Goal: Task Accomplishment & Management: Understand process/instructions

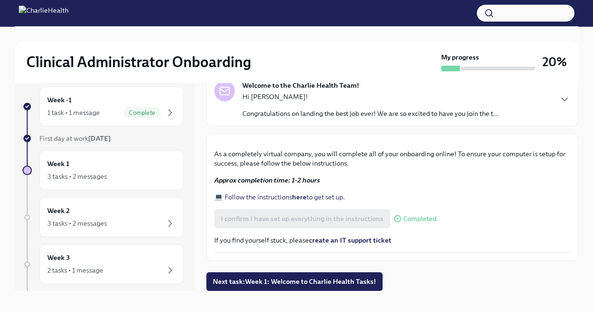
scroll to position [16, 0]
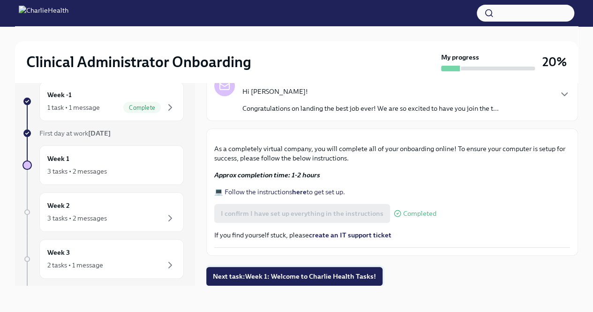
click at [309, 279] on span "Next task : Week 1: Welcome to Charlie Health Tasks!" at bounding box center [294, 275] width 163 height 9
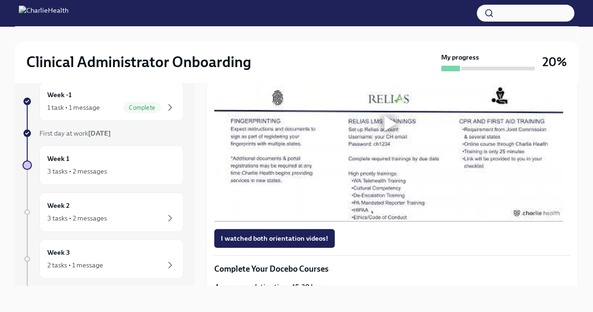
scroll to position [562, 0]
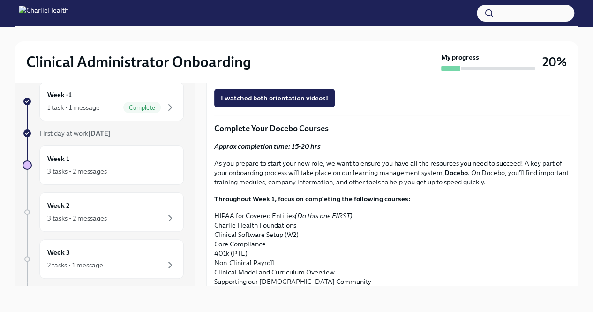
scroll to position [703, 0]
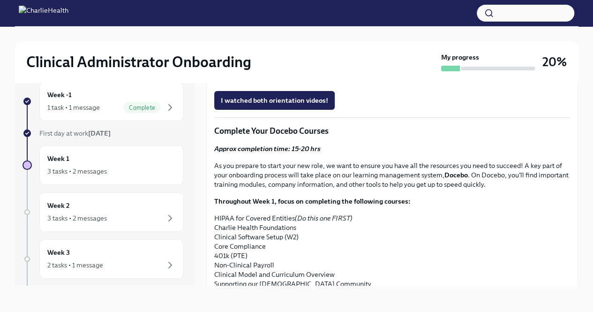
scroll to position [750, 0]
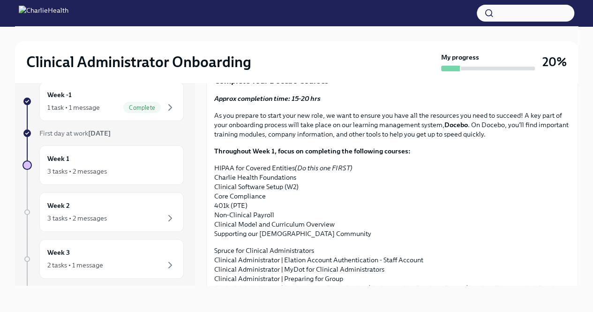
click at [288, 55] on span "I watched both orientation videos!" at bounding box center [274, 49] width 107 height 9
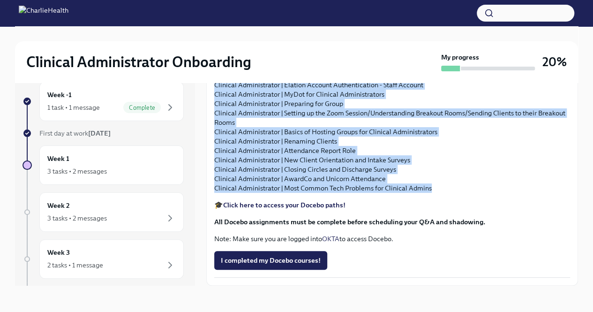
scroll to position [960, 0]
drag, startPoint x: 437, startPoint y: 189, endPoint x: 208, endPoint y: 118, distance: 239.9
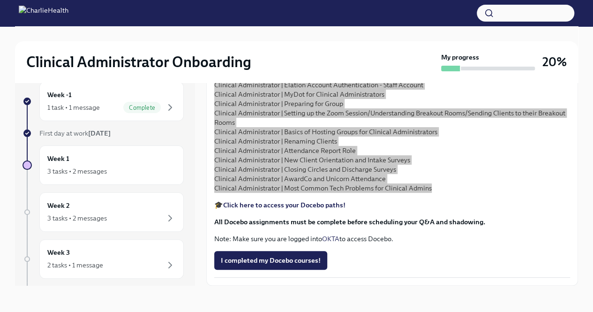
scroll to position [1100, 0]
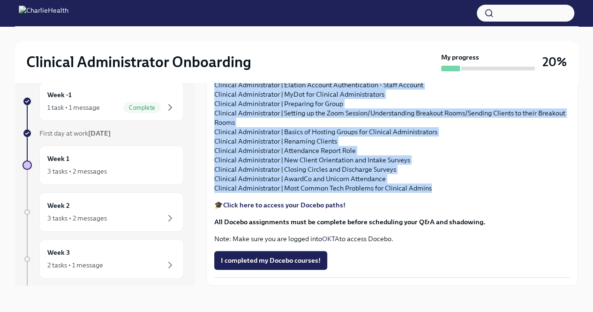
click at [278, 203] on strong "Click here to access your Docebo paths!" at bounding box center [284, 205] width 122 height 8
